Goal: Information Seeking & Learning: Learn about a topic

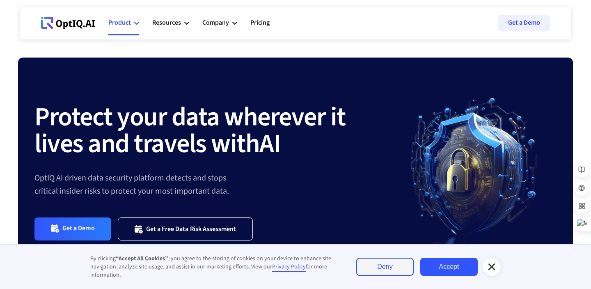
click at [132, 22] on div "Product" at bounding box center [123, 23] width 31 height 25
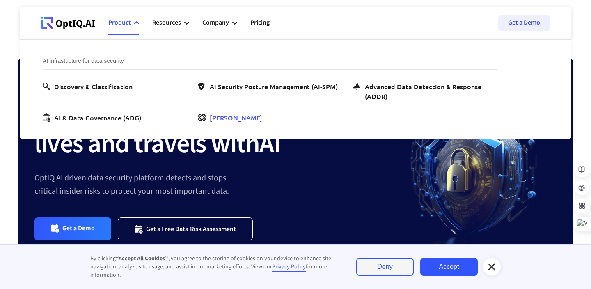
click at [220, 117] on div "[PERSON_NAME]" at bounding box center [236, 117] width 53 height 10
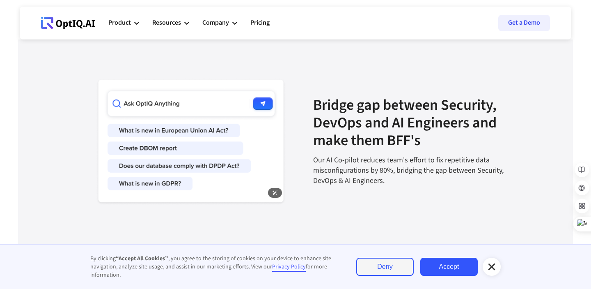
scroll to position [1326, 0]
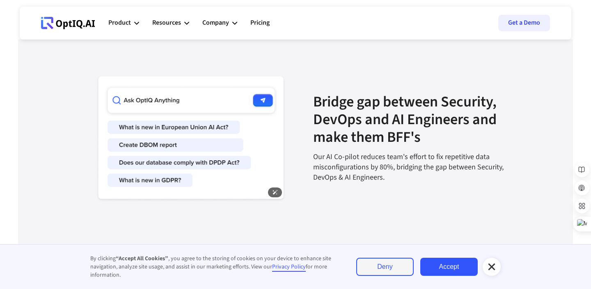
click at [163, 128] on img at bounding box center [183, 137] width 205 height 129
click at [153, 147] on img at bounding box center [183, 137] width 205 height 129
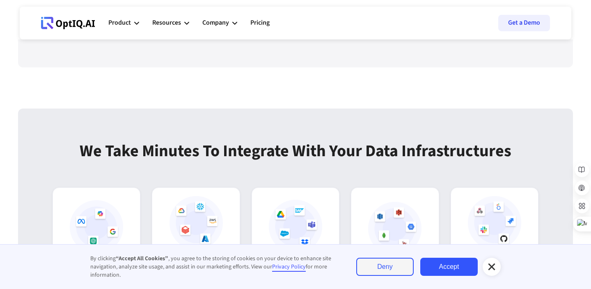
scroll to position [2219, 0]
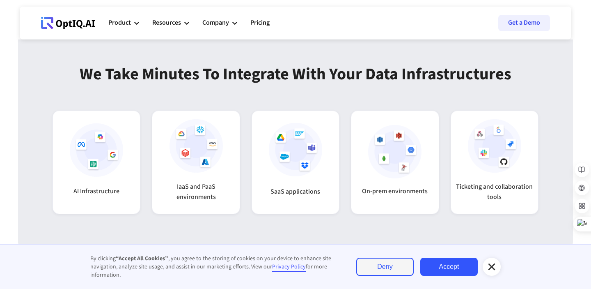
click at [489, 266] on icon at bounding box center [492, 266] width 10 height 10
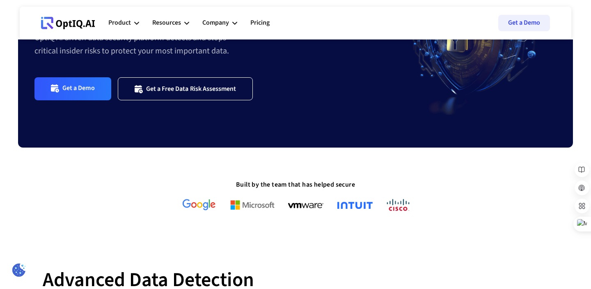
scroll to position [0, 0]
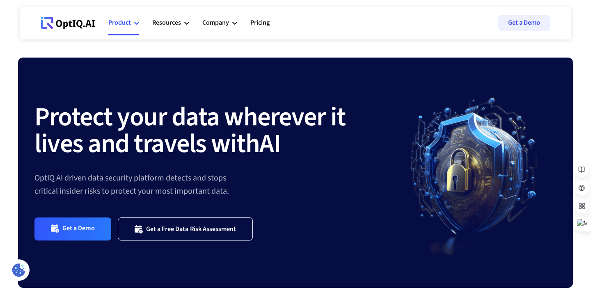
click at [137, 25] on icon at bounding box center [136, 23] width 5 height 5
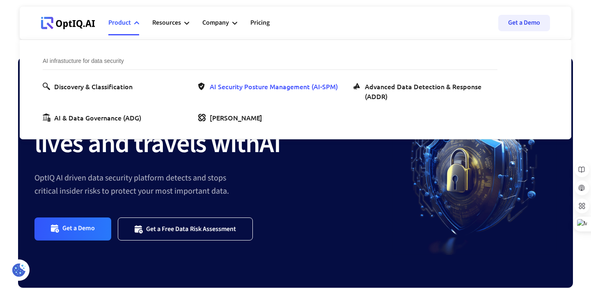
click at [230, 84] on div "AI Security Posture Management (AI-SPM)" at bounding box center [274, 86] width 128 height 10
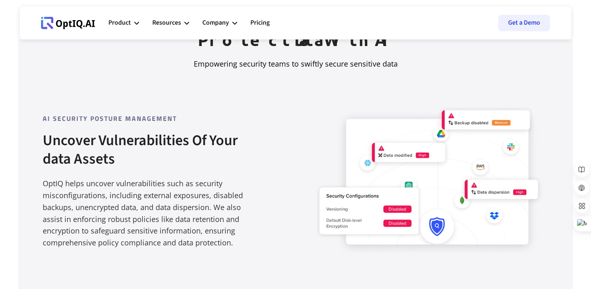
scroll to position [488, 0]
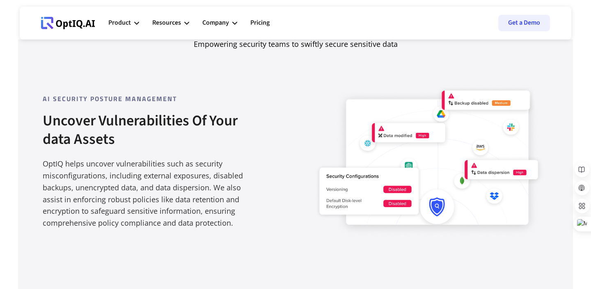
click at [69, 123] on strong "Uncover Vulnerabilities Of Your data Assets" at bounding box center [140, 129] width 195 height 39
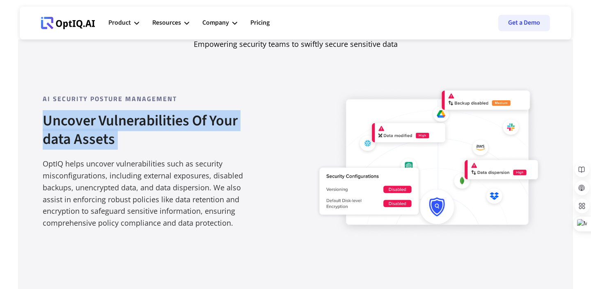
click at [69, 123] on strong "Uncover Vulnerabilities Of Your data Assets" at bounding box center [140, 129] width 195 height 39
click at [140, 136] on div "Uncover Vulnerabilities Of Your data Assets" at bounding box center [148, 134] width 210 height 47
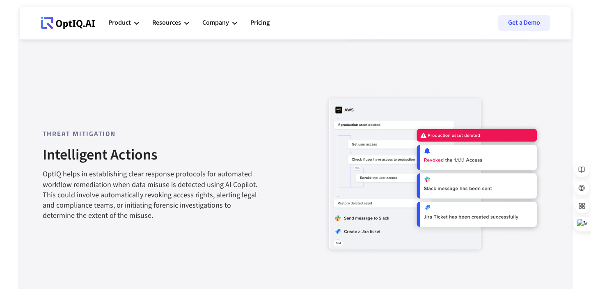
scroll to position [892, 0]
